Goal: Task Accomplishment & Management: Complete application form

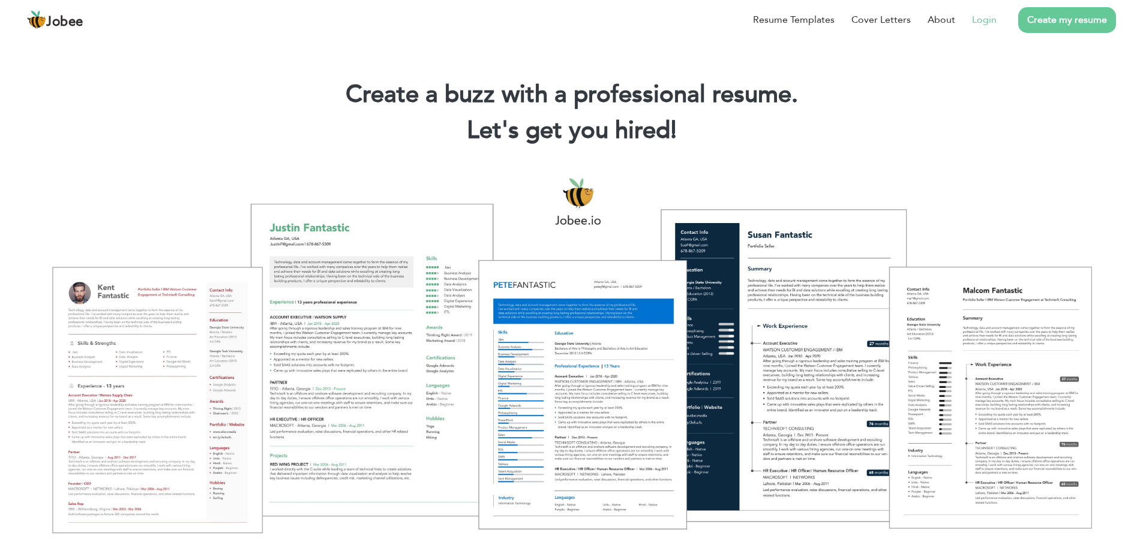
click at [983, 20] on link "Login" at bounding box center [984, 20] width 25 height 14
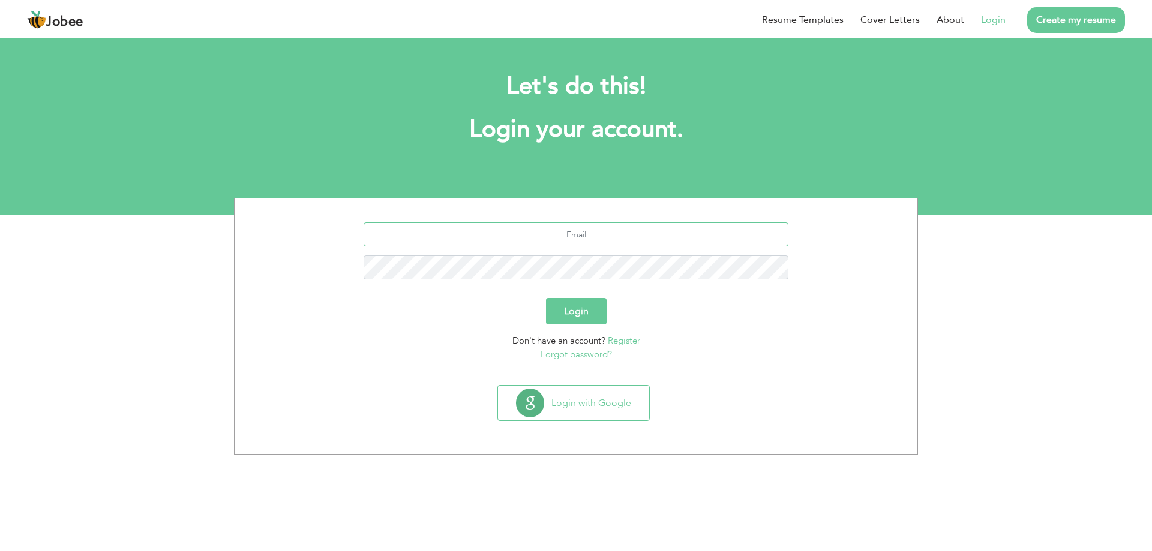
click at [554, 243] on input "text" at bounding box center [576, 235] width 425 height 24
click at [560, 238] on input "text" at bounding box center [576, 235] width 425 height 24
type input "[EMAIL_ADDRESS][DOMAIN_NAME]"
click at [546, 298] on button "Login" at bounding box center [576, 311] width 61 height 26
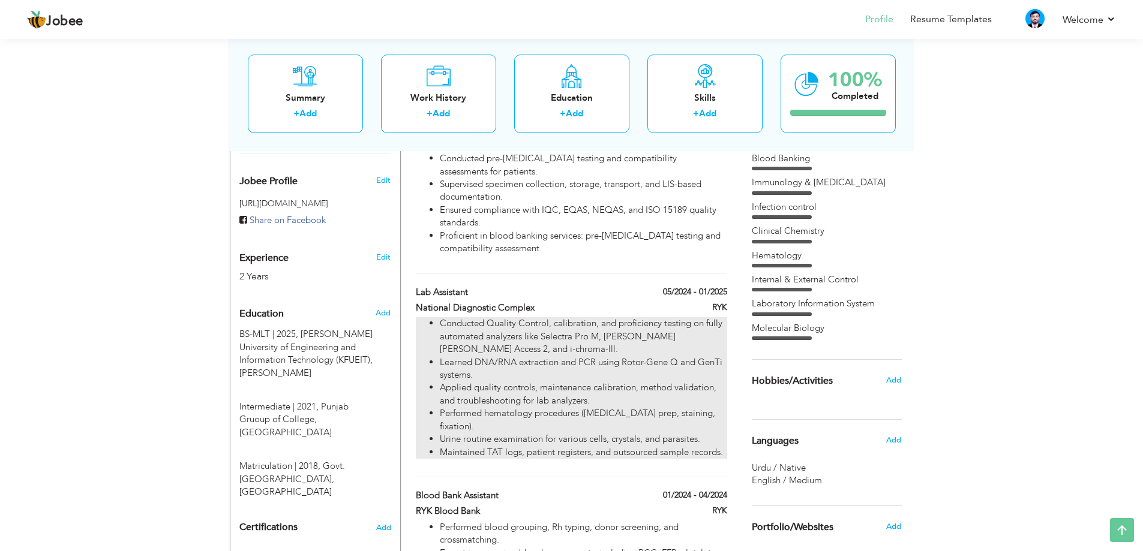
scroll to position [120, 0]
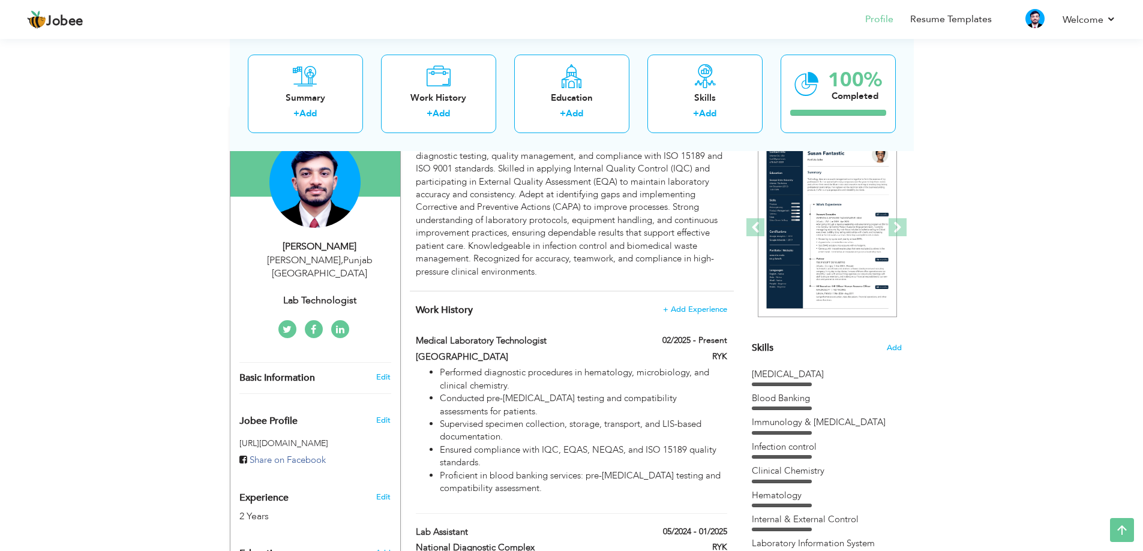
drag, startPoint x: 642, startPoint y: 374, endPoint x: 560, endPoint y: 307, distance: 106.1
click at [560, 307] on h4 "Work History + Add Experience" at bounding box center [571, 310] width 311 height 12
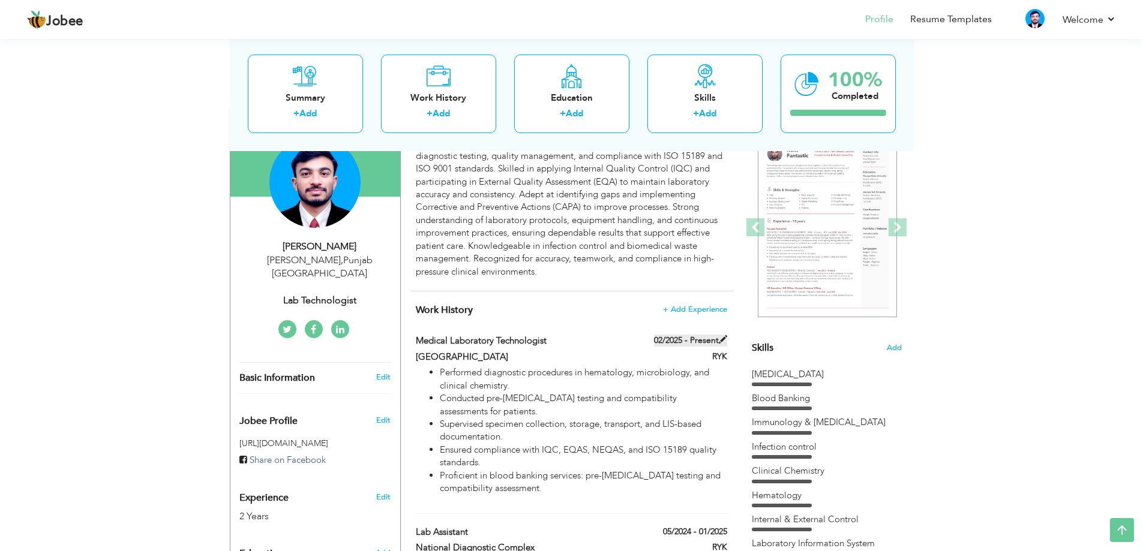
click at [722, 338] on span at bounding box center [723, 339] width 8 height 8
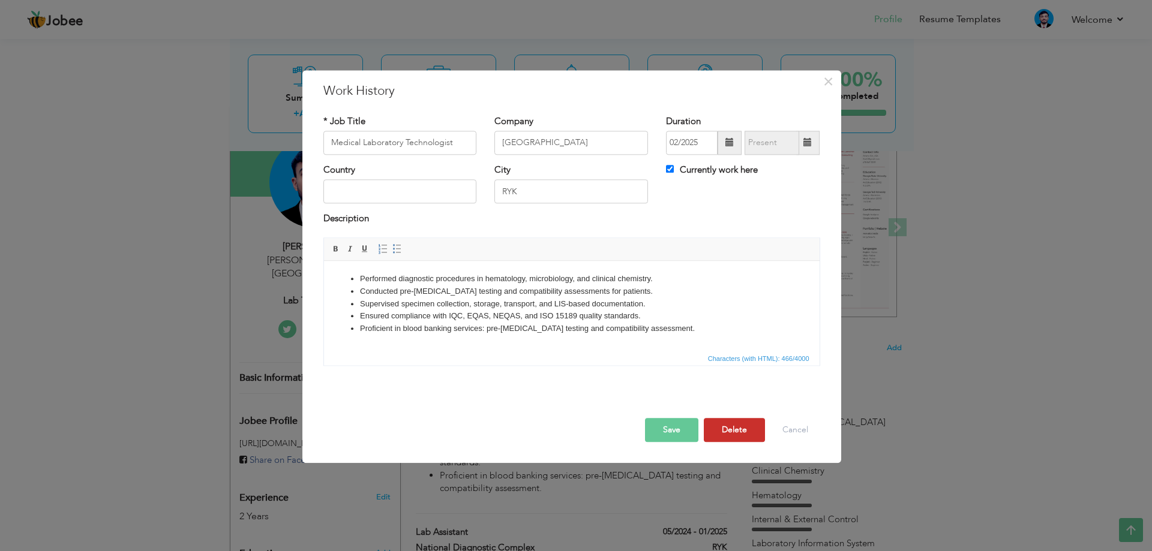
click at [729, 422] on button "Delete" at bounding box center [734, 430] width 61 height 24
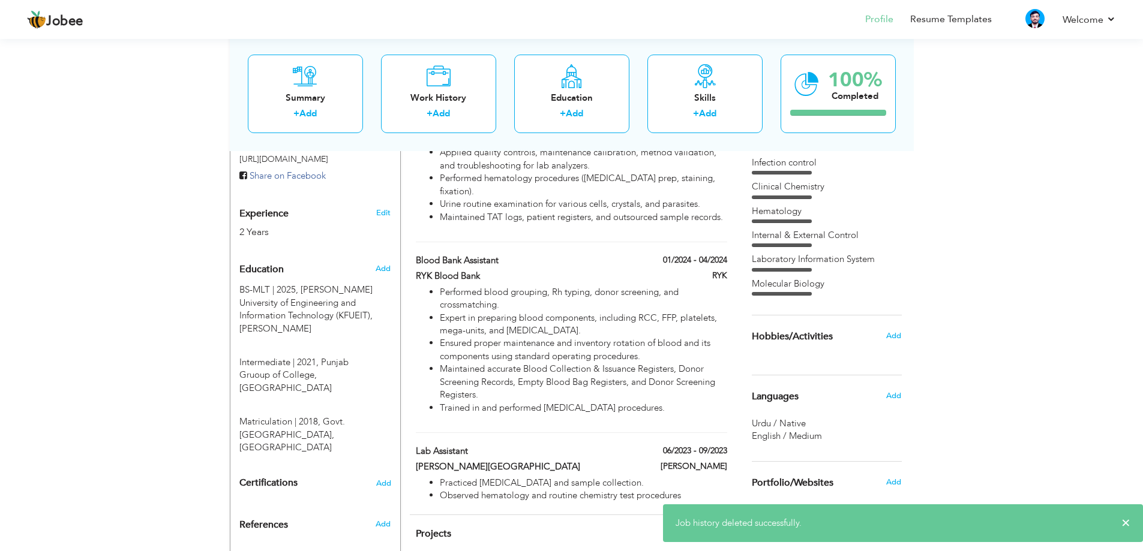
scroll to position [420, 0]
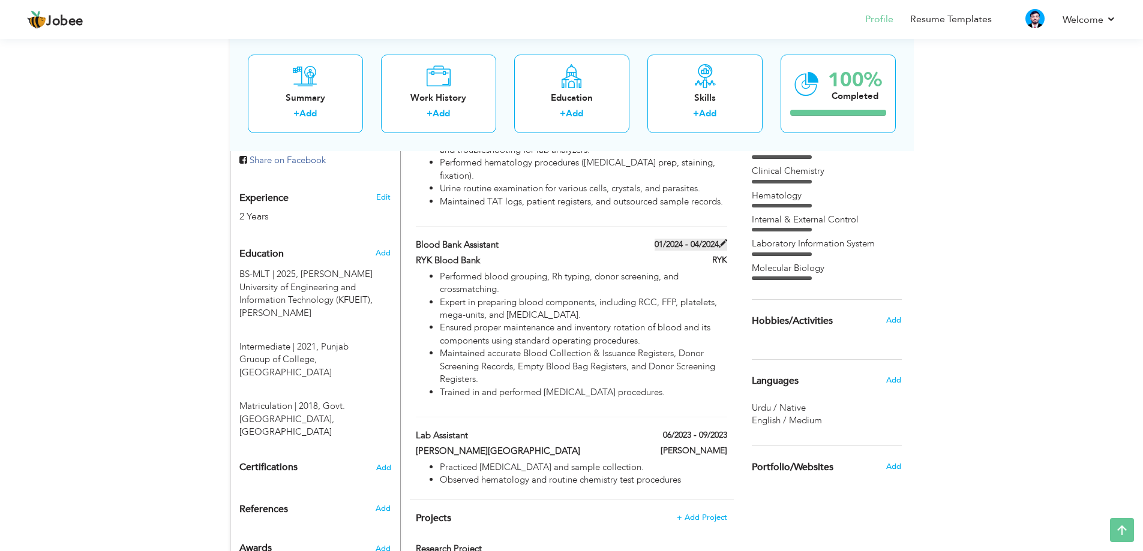
click at [723, 242] on span at bounding box center [723, 243] width 8 height 8
type input "Blood Bank Assistant"
type input "RYK Blood Bank"
type input "01/2024"
type input "04/2024"
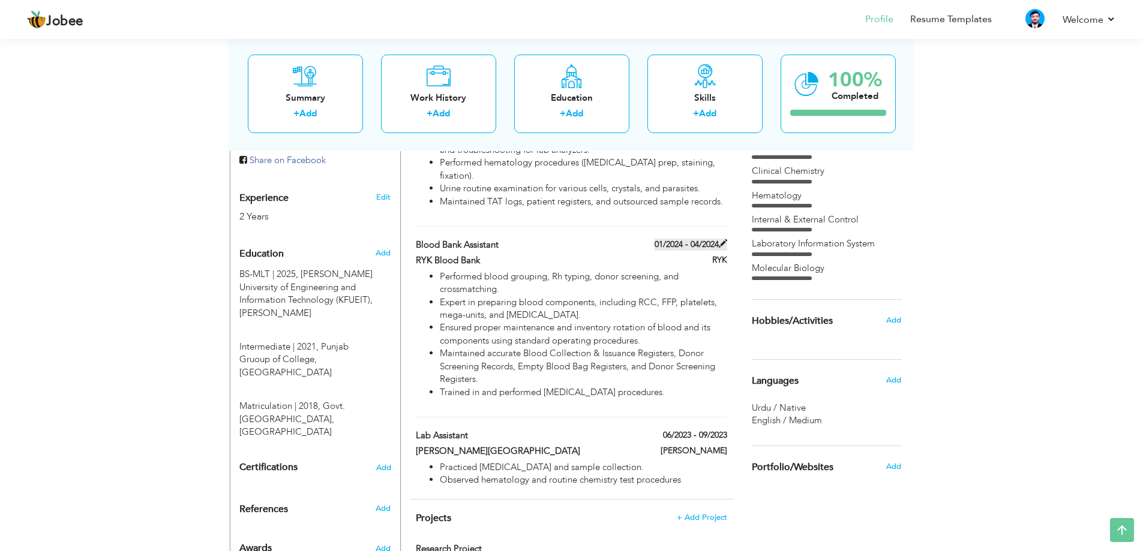
checkbox input "false"
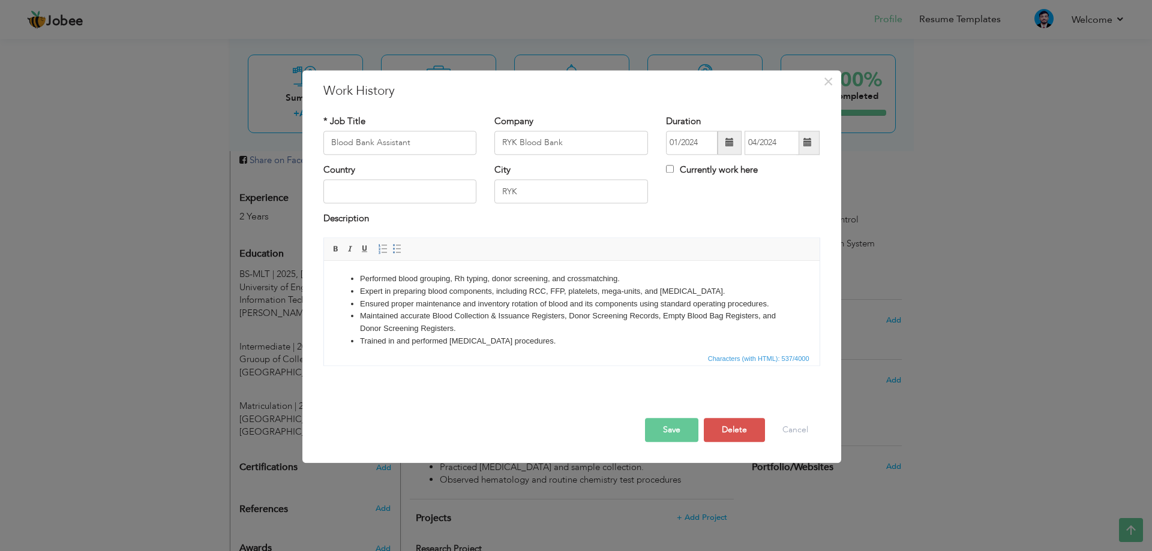
click at [719, 418] on div at bounding box center [571, 405] width 515 height 25
click at [720, 422] on button "Delete" at bounding box center [734, 430] width 61 height 24
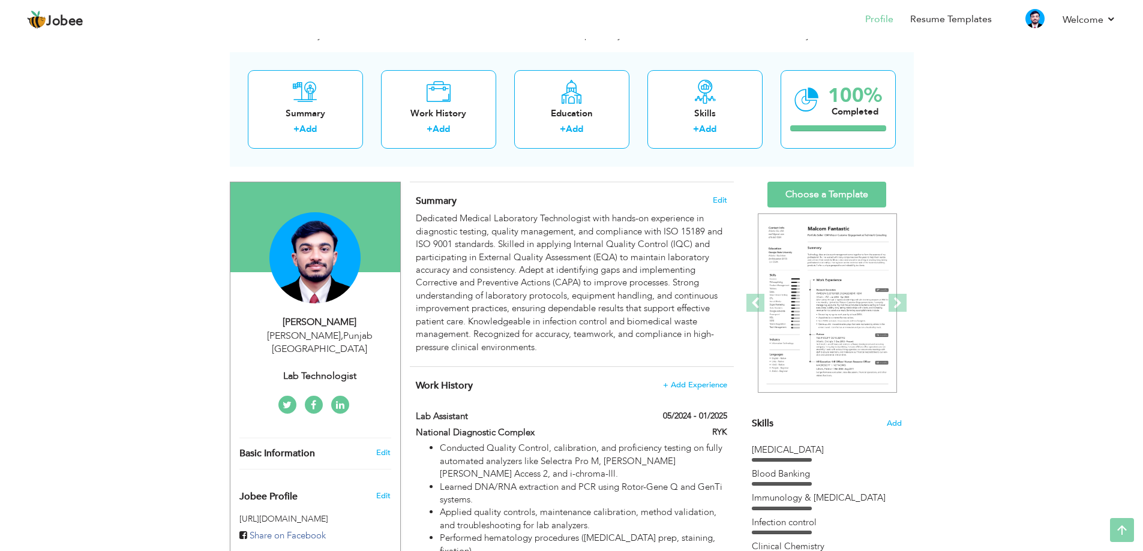
scroll to position [0, 0]
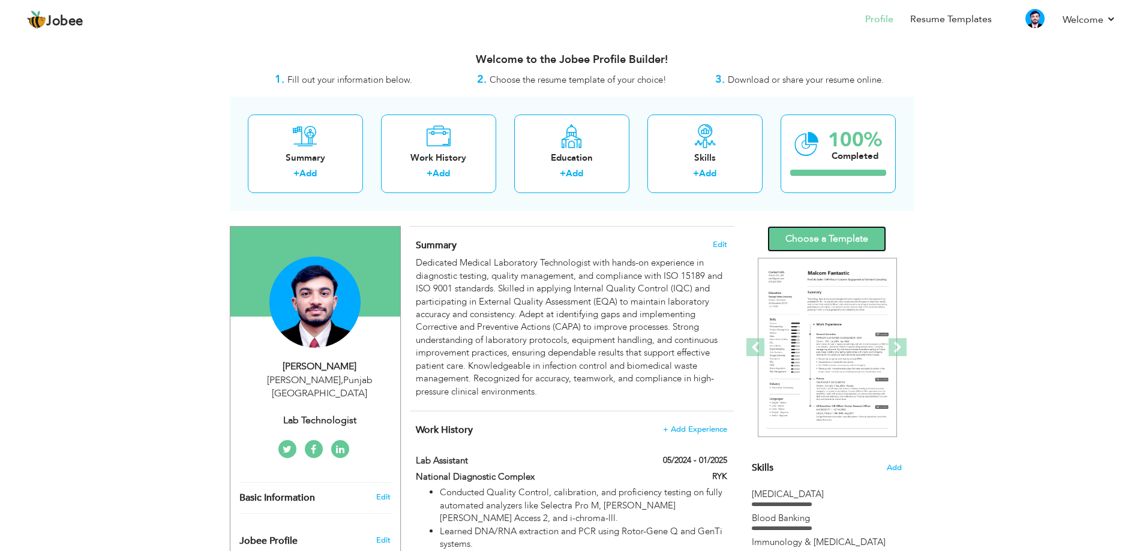
click at [855, 244] on link "Choose a Template" at bounding box center [826, 239] width 119 height 26
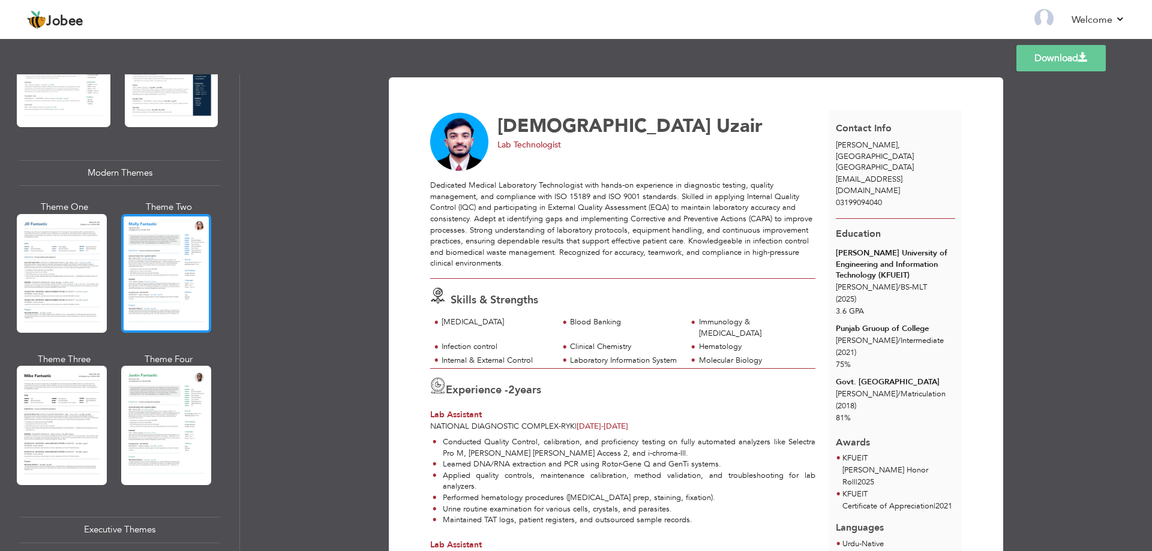
scroll to position [540, 0]
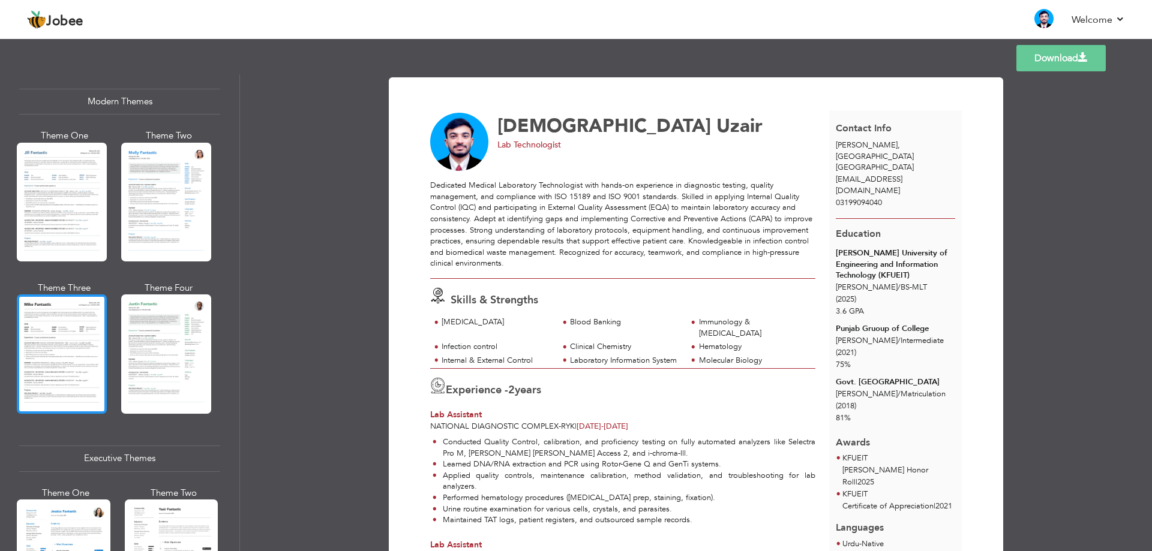
click at [50, 311] on div at bounding box center [62, 354] width 90 height 119
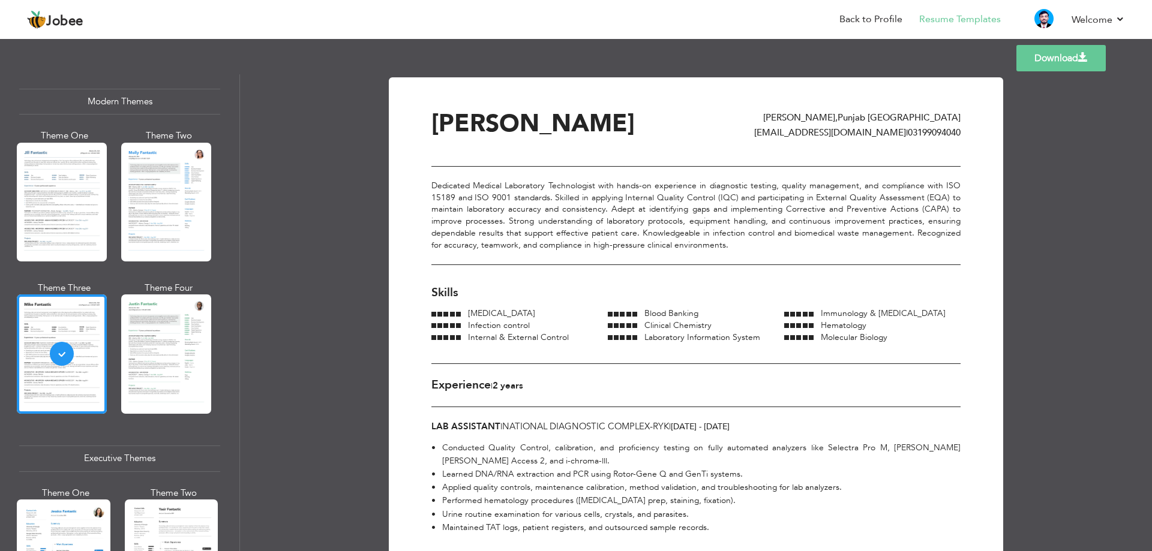
click at [1055, 56] on link "Download" at bounding box center [1060, 58] width 89 height 26
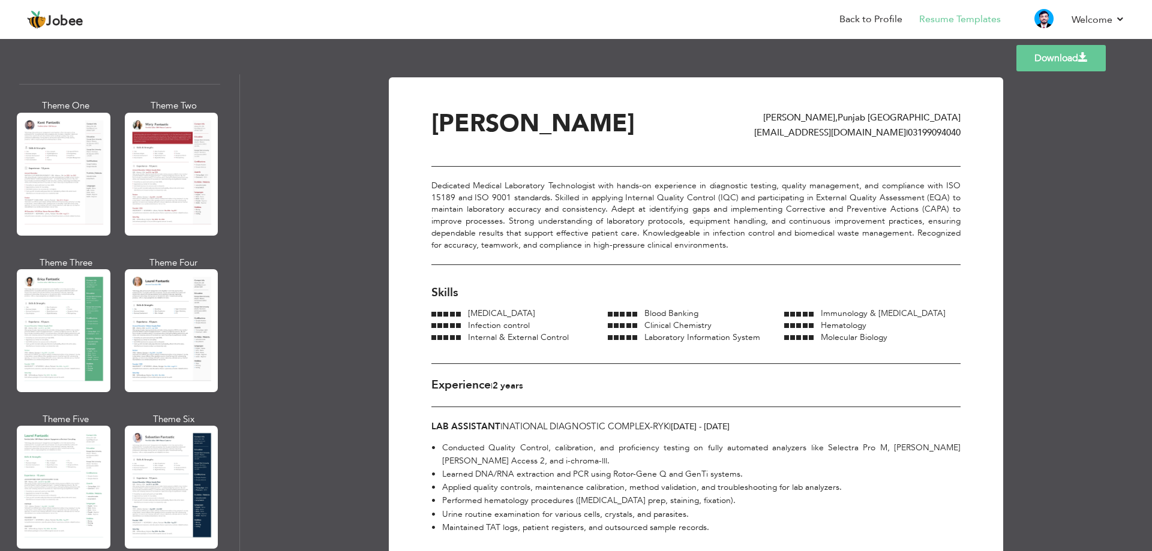
scroll to position [0, 0]
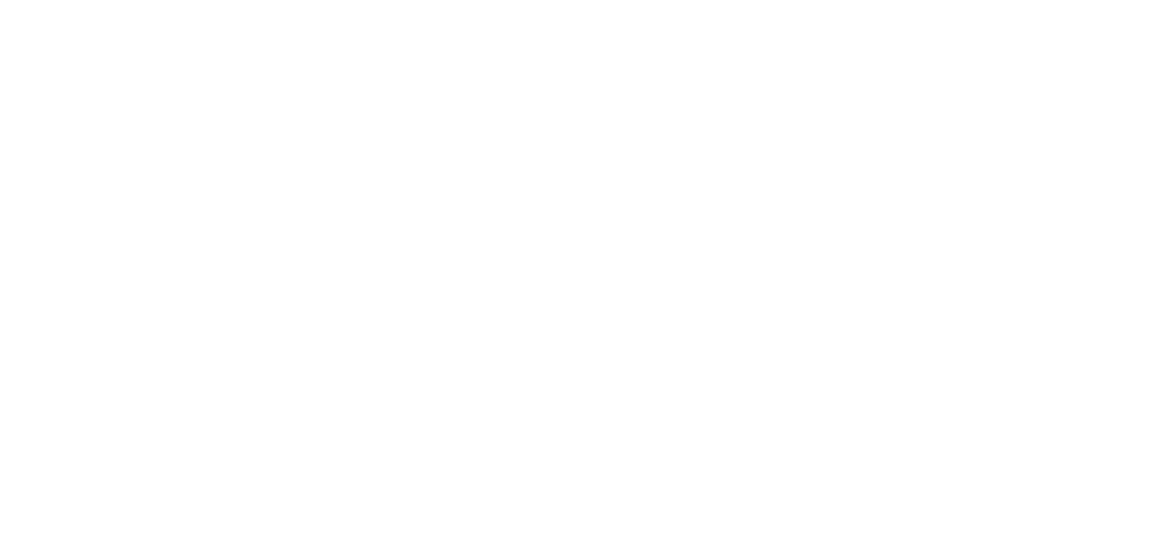
select select "?"
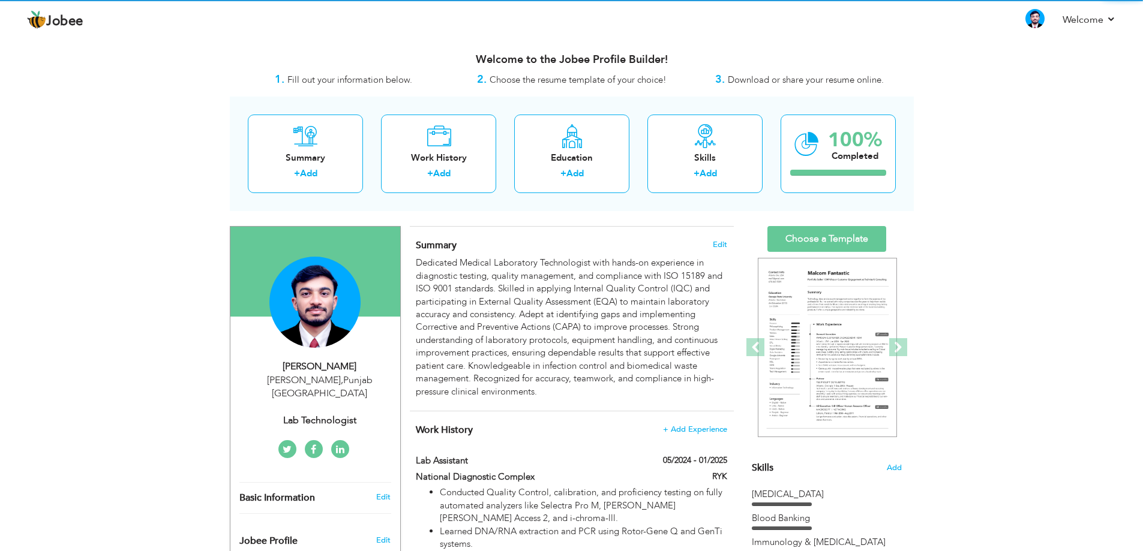
click at [301, 379] on div "Rahim Yar Khan , Punjab Pakistan" at bounding box center [319, 388] width 161 height 28
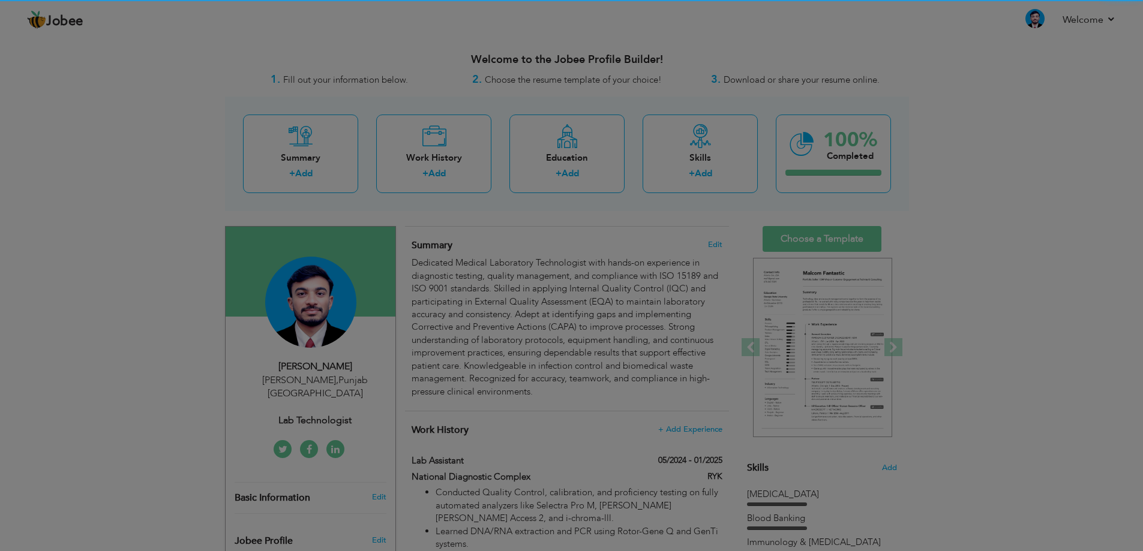
type input "Muhammad"
type input "Uzair"
type input "03199094040"
select select "number:166"
type input "Punjab"
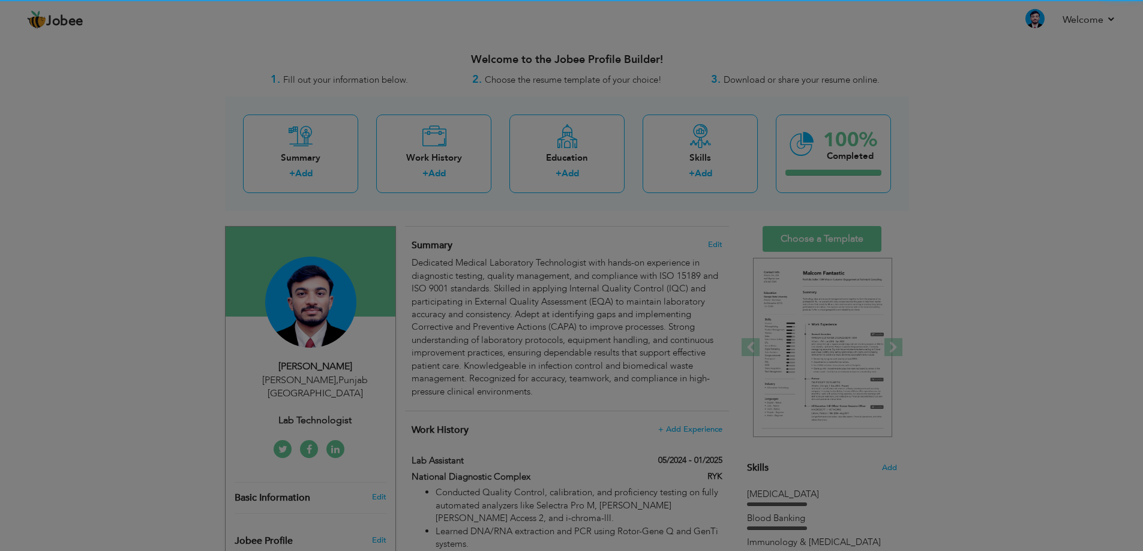
type input "Rahim Yar Khan"
select select "number:4"
type input "Lab Technologist"
type input "https://www.linkedin.com/in/mruzairr/"
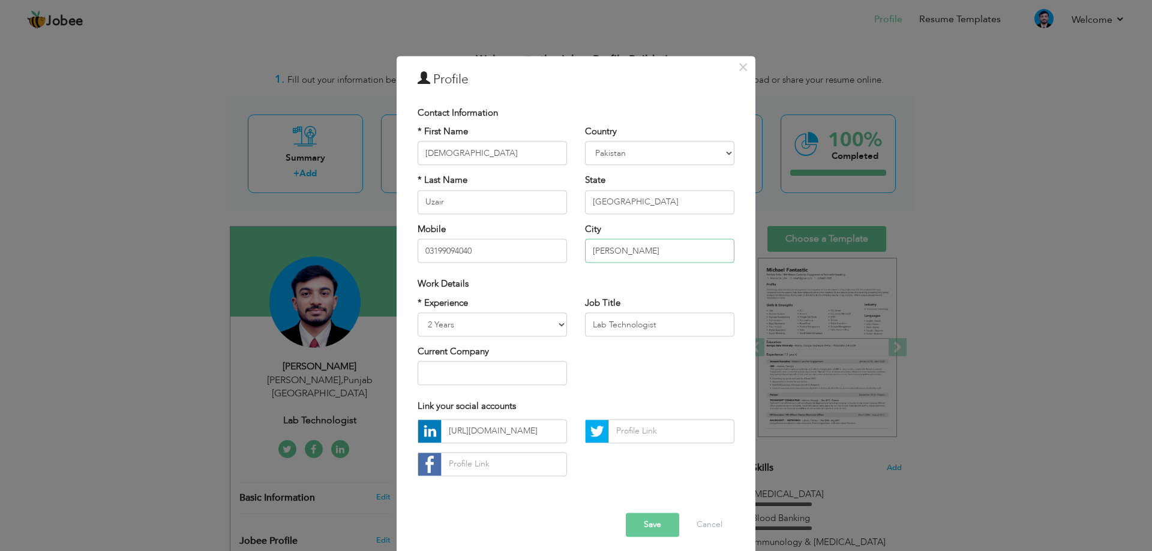
drag, startPoint x: 664, startPoint y: 251, endPoint x: 577, endPoint y: 243, distance: 87.4
click at [577, 243] on div "Country Afghanistan Albania Algeria American Samoa Andorra Angola Anguilla Anta…" at bounding box center [659, 198] width 167 height 146
type input "t"
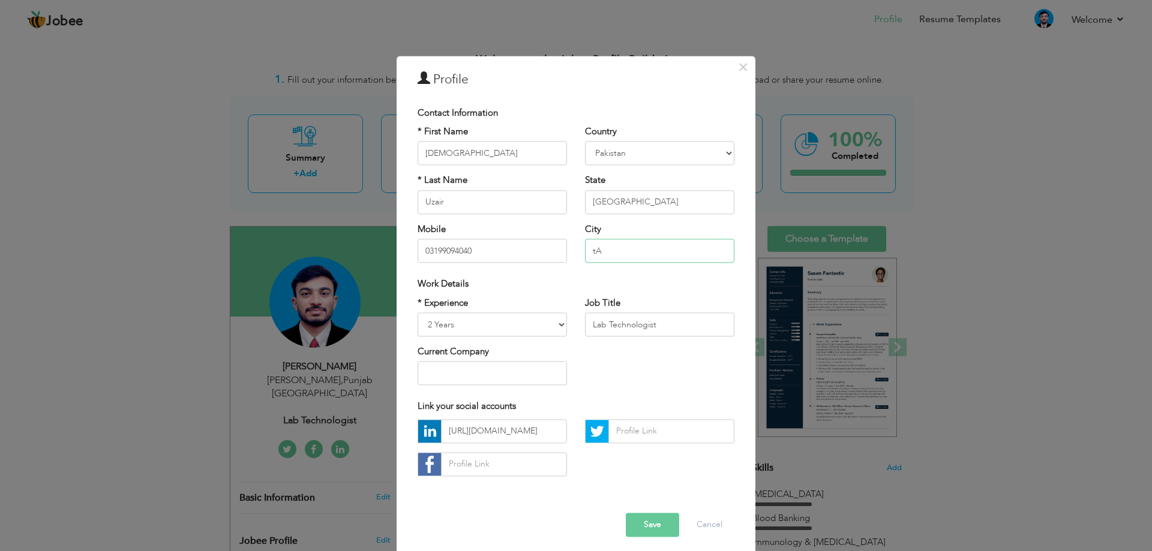
type input "t"
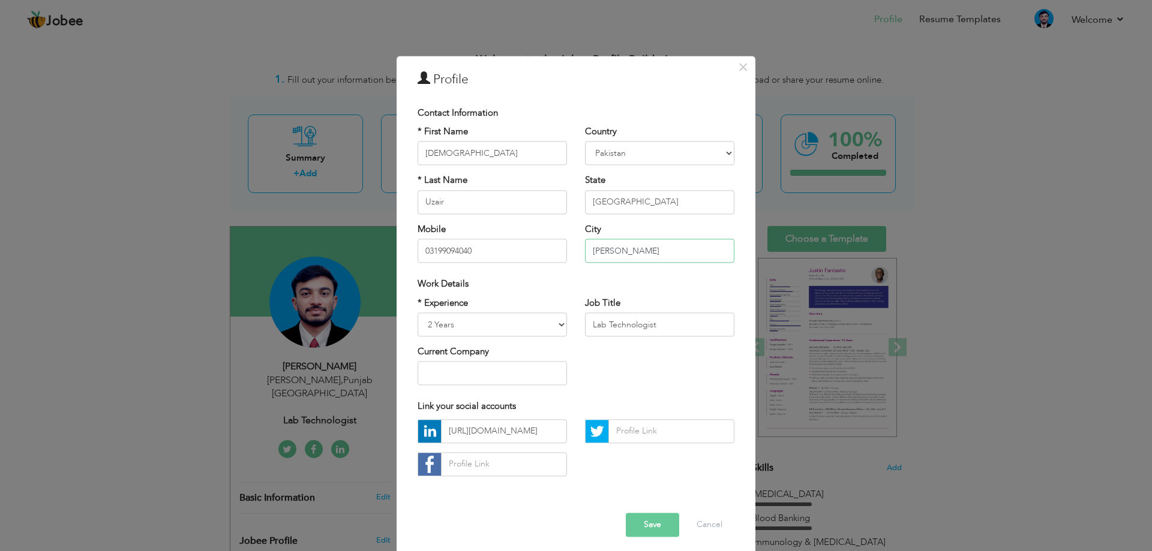
type input "[PERSON_NAME]"
click at [645, 297] on div "Job Title Lab Technologist" at bounding box center [659, 317] width 149 height 40
click at [651, 530] on button "Save" at bounding box center [652, 525] width 53 height 24
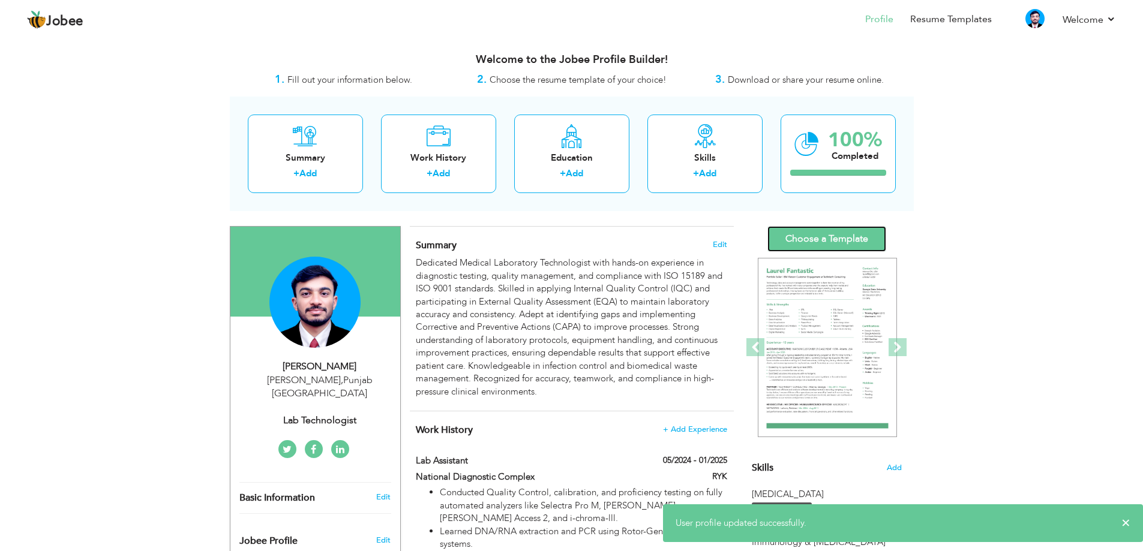
click at [834, 233] on link "Choose a Template" at bounding box center [826, 239] width 119 height 26
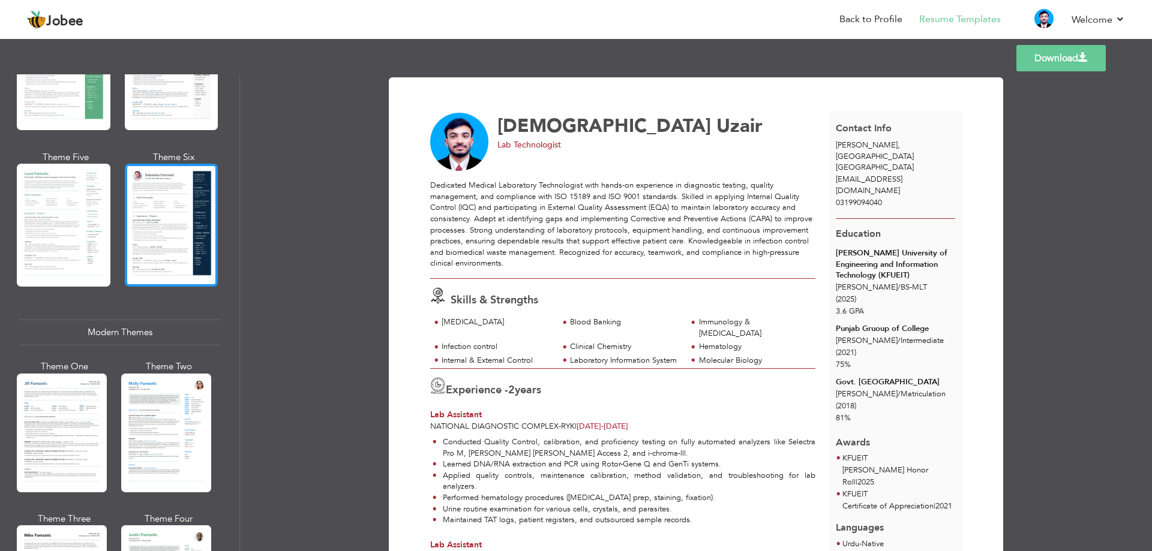
scroll to position [420, 0]
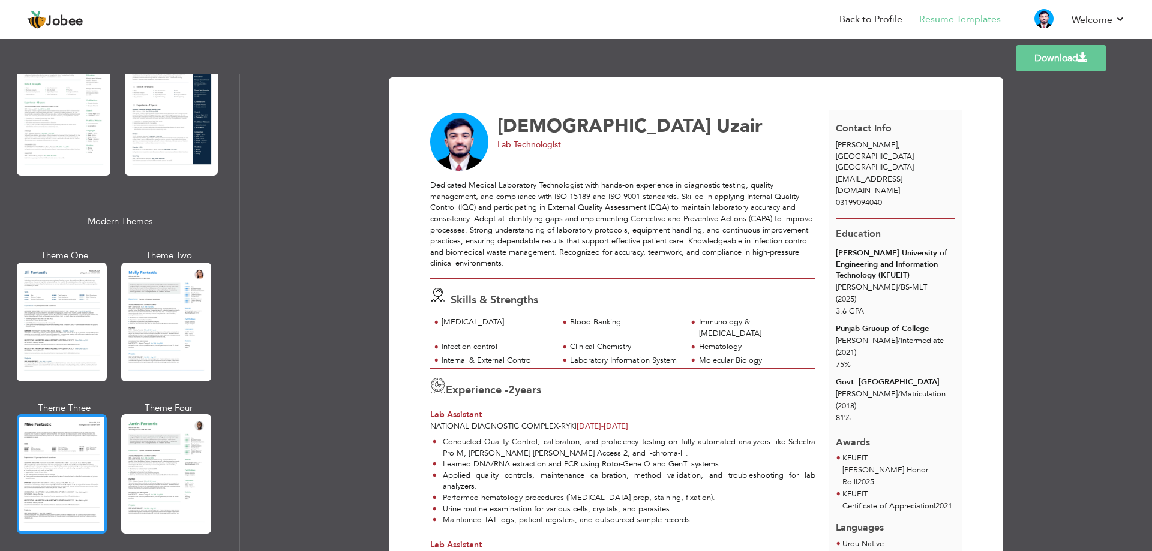
click at [62, 433] on div at bounding box center [62, 474] width 90 height 119
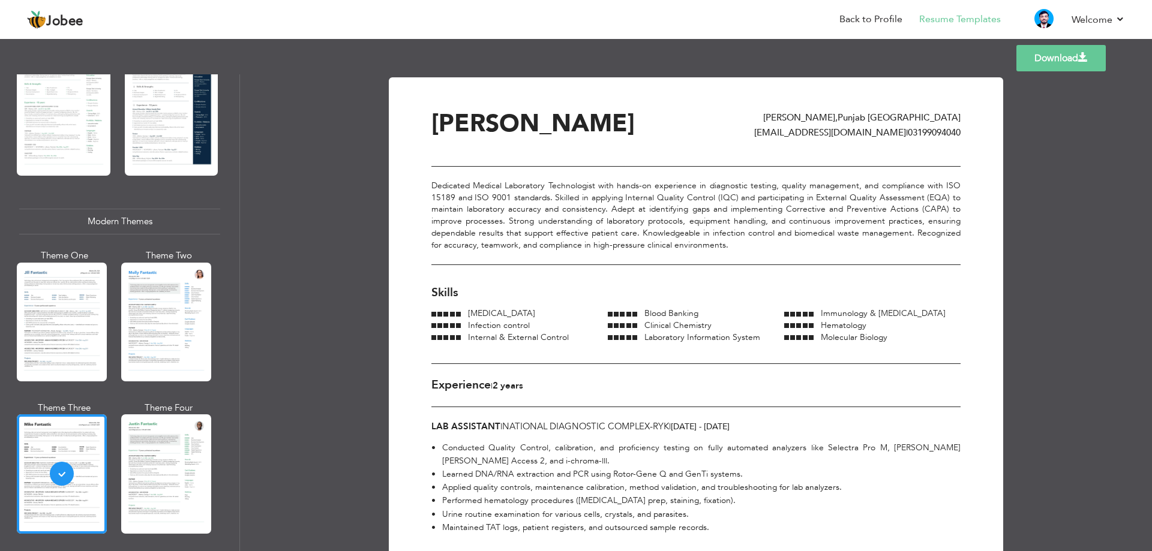
click at [1076, 53] on link "Download" at bounding box center [1060, 58] width 89 height 26
